Goal: Information Seeking & Learning: Learn about a topic

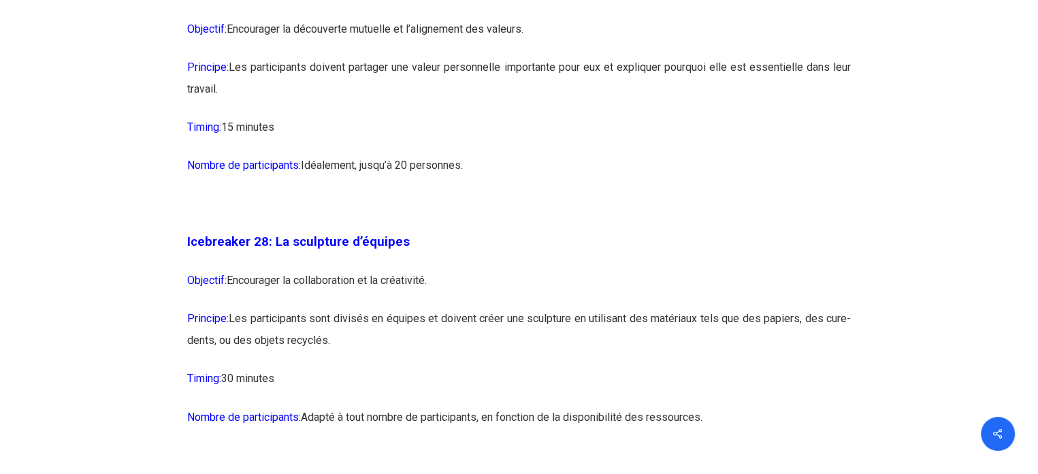
scroll to position [12595, 0]
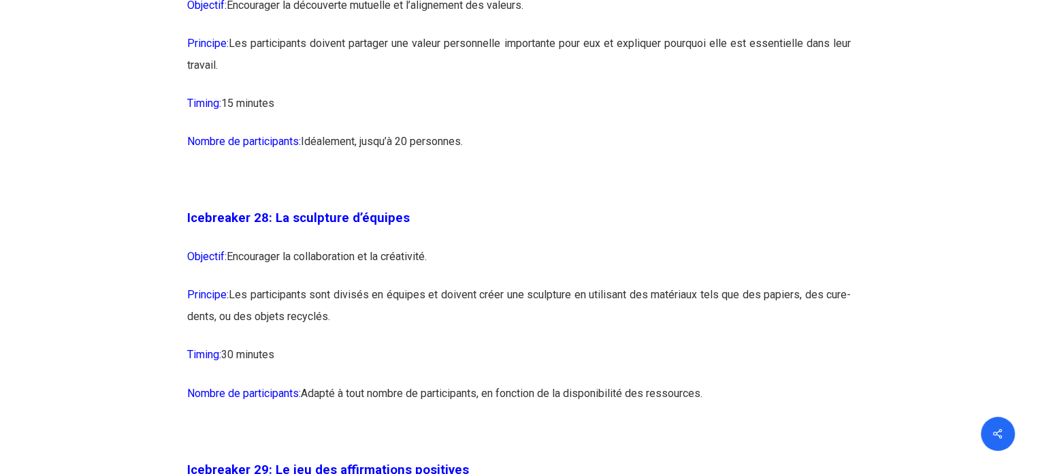
drag, startPoint x: 502, startPoint y: 208, endPoint x: 185, endPoint y: 37, distance: 359.7
copy div "Icebreaker 27: Le jeu des valeurs partagées Objectif: Encourager la découverte …"
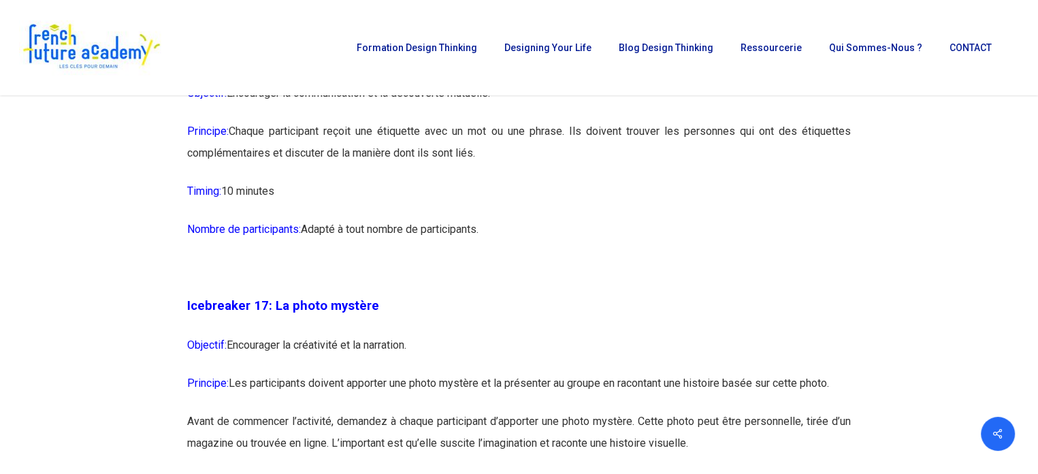
scroll to position [7353, 0]
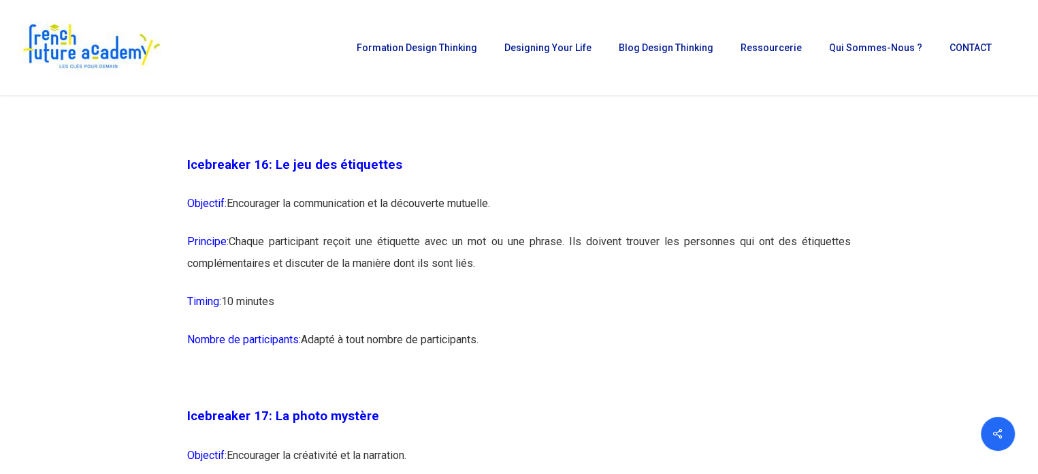
drag, startPoint x: 537, startPoint y: 381, endPoint x: 189, endPoint y: 210, distance: 387.9
click at [189, 210] on div "Icebreaker 1: Nommez votre super-pouvoir ! Objectif: Encourager l’expression in…" at bounding box center [519, 340] width 664 height 12876
copy div "Icebreaker 16: Le jeu des étiquettes Objectif: Encourager la communication et l…"
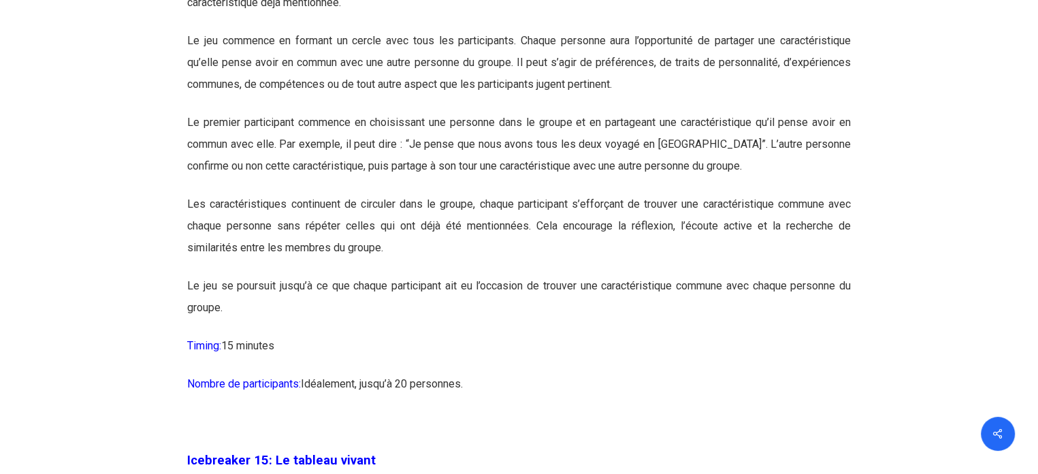
scroll to position [6672, 0]
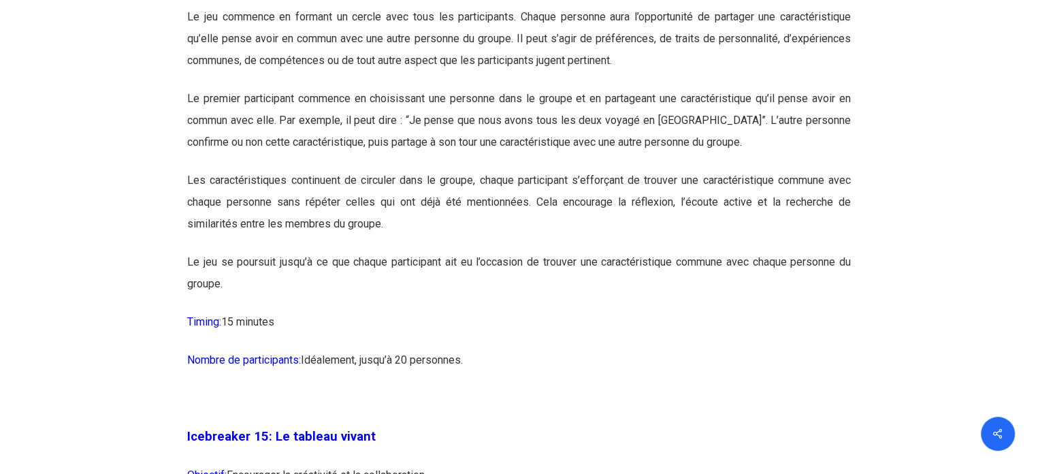
drag, startPoint x: 481, startPoint y: 403, endPoint x: 206, endPoint y: 18, distance: 473.3
click at [513, 387] on p "Nombre de participants: Idéalement, jusqu’à 20 personnes." at bounding box center [519, 368] width 664 height 38
drag, startPoint x: 498, startPoint y: 402, endPoint x: 360, endPoint y: 216, distance: 231.6
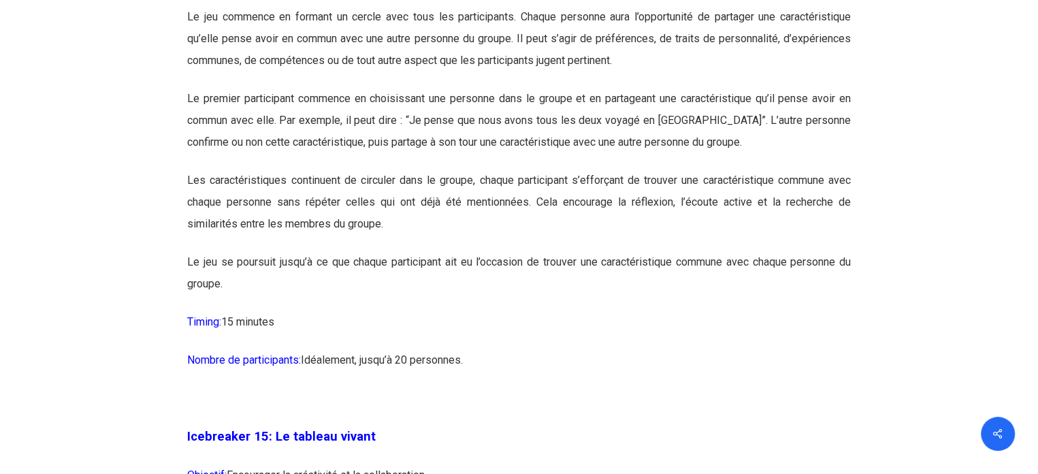
click at [496, 387] on p "Nombre de participants: Idéalement, jusqu’à 20 personnes." at bounding box center [519, 368] width 664 height 38
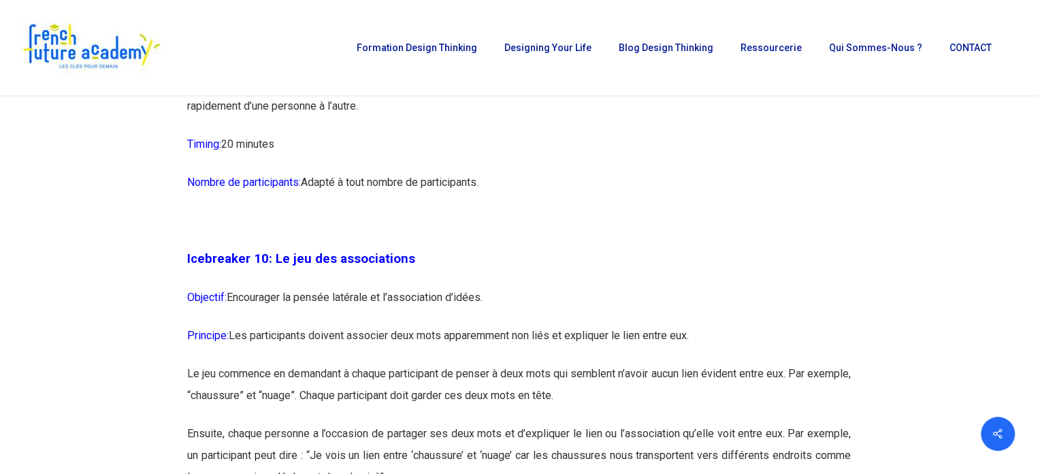
drag, startPoint x: 496, startPoint y: 398, endPoint x: 191, endPoint y: 172, distance: 379.2
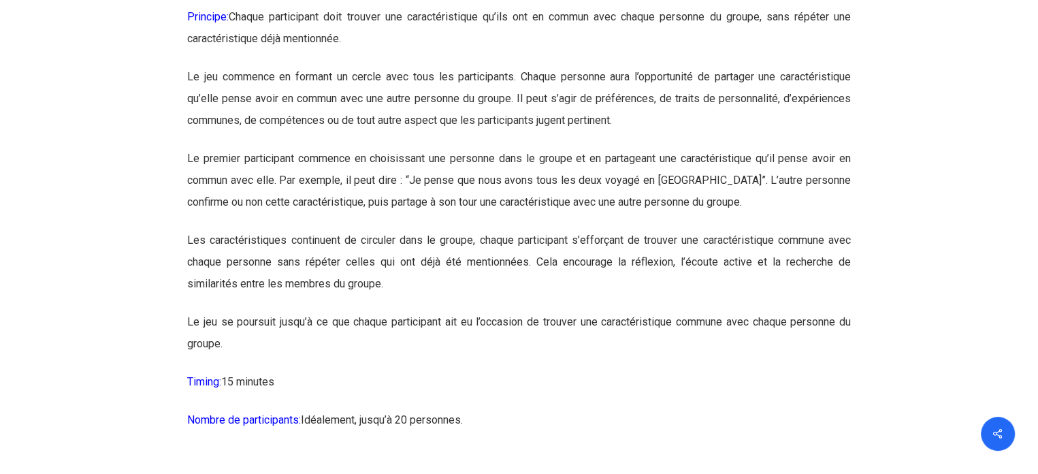
scroll to position [6884, 0]
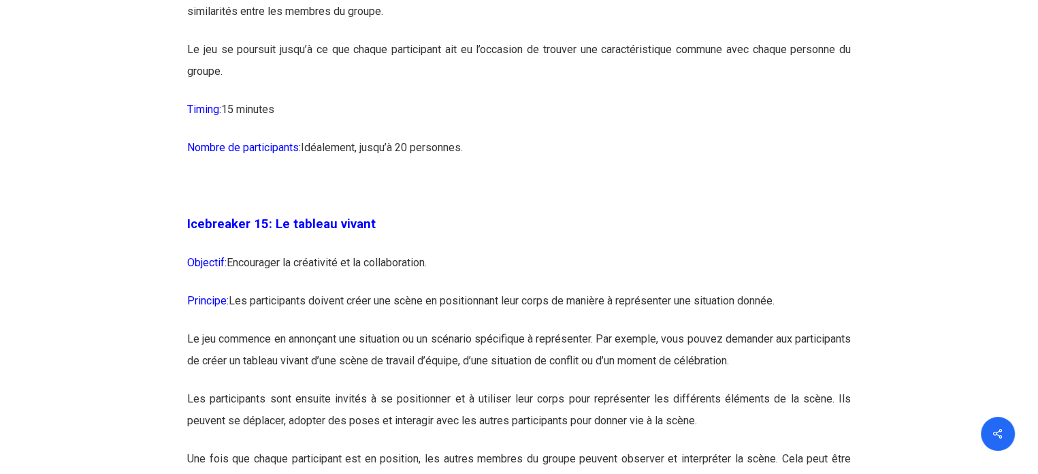
click at [588, 175] on p "Nombre de participants: Idéalement, jusqu’à 20 personnes." at bounding box center [519, 156] width 664 height 38
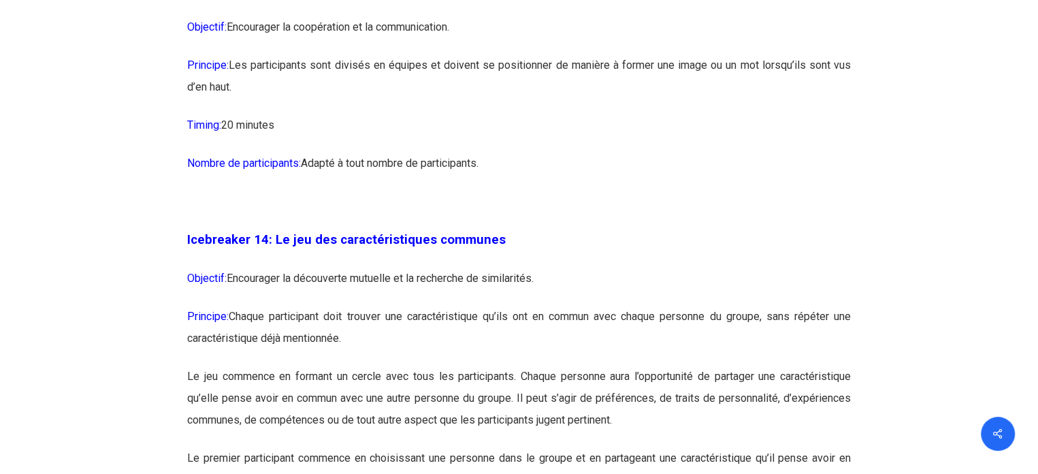
scroll to position [6389, 0]
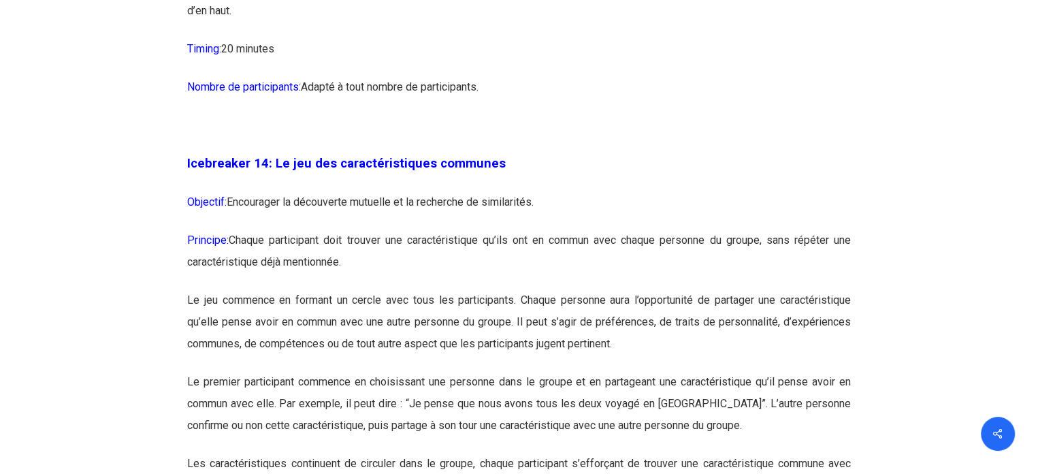
drag, startPoint x: 525, startPoint y: 187, endPoint x: 240, endPoint y: 226, distance: 287.2
copy div "Icebreaker 1: Nommez votre super-pouvoir ! Objectif: Encourager l’expression in…"
